Goal: Information Seeking & Learning: Learn about a topic

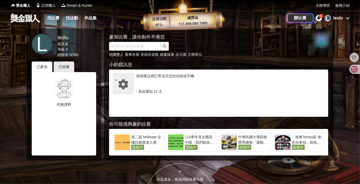
click at [336, 18] on div "leolu" at bounding box center [339, 18] width 10 height 6
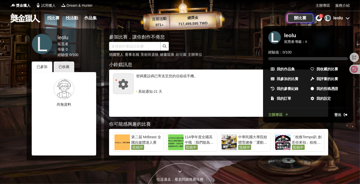
click at [278, 115] on span "主辦專區" at bounding box center [275, 114] width 14 height 5
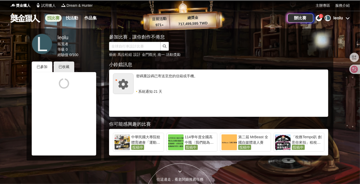
click at [53, 18] on link "找比賽" at bounding box center [53, 17] width 17 height 7
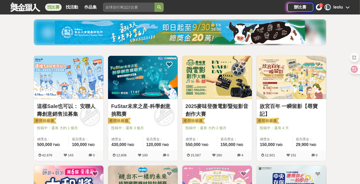
scroll to position [57, 0]
click at [59, 112] on link "這樣Sale也可以： 安聯人壽創意銷售法募集" at bounding box center [68, 109] width 63 height 15
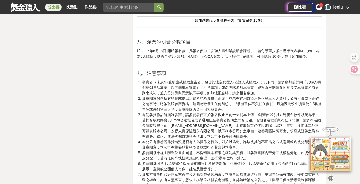
scroll to position [802, 0]
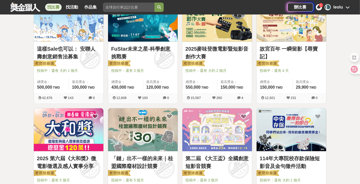
scroll to position [86, 0]
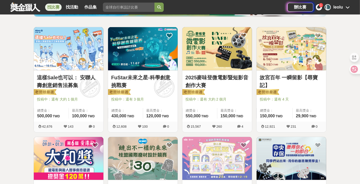
click at [119, 57] on img at bounding box center [143, 48] width 70 height 43
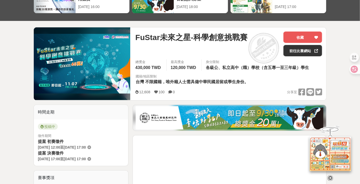
scroll to position [86, 0]
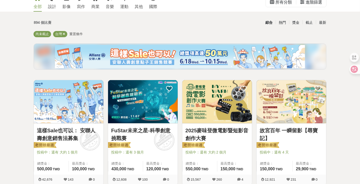
scroll to position [86, 0]
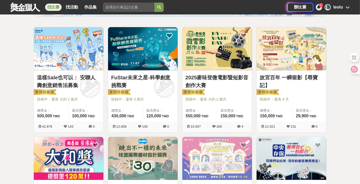
click at [209, 55] on img at bounding box center [217, 48] width 70 height 43
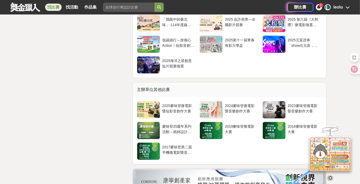
scroll to position [1009, 0]
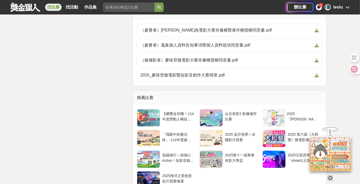
drag, startPoint x: 234, startPoint y: 110, endPoint x: 100, endPoint y: 108, distance: 133.6
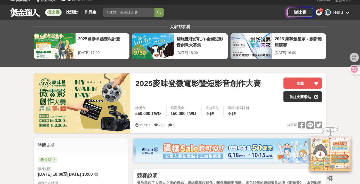
scroll to position [0, 0]
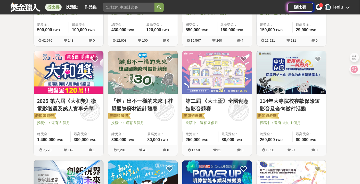
scroll to position [200, 0]
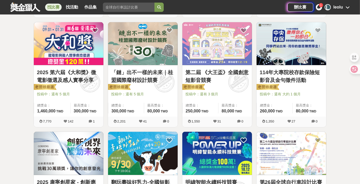
click at [46, 41] on img at bounding box center [69, 43] width 70 height 43
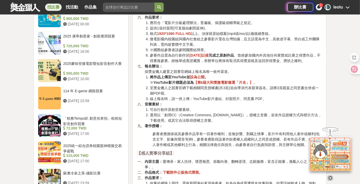
scroll to position [831, 0]
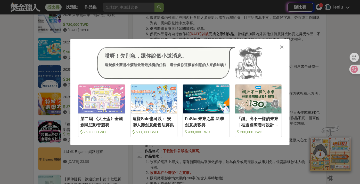
click at [279, 45] on div at bounding box center [281, 46] width 5 height 5
click at [279, 45] on li "報名辦法： 採獎金獵人建置之競賽官網線上報名為唯一收件渠道。 將作品上傳至YouTube並 設為公開 。 ※ YouTube影片標題必須為 【第6屆大和獎微電…" at bounding box center [233, 61] width 177 height 38
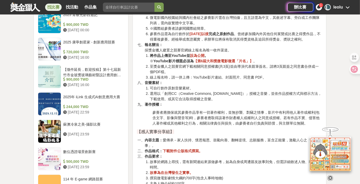
click at [345, 8] on div "L leolu" at bounding box center [337, 7] width 25 height 6
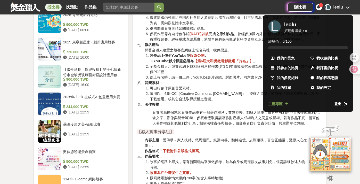
click at [275, 103] on span "主辦專區" at bounding box center [275, 103] width 14 height 5
